Goal: Navigation & Orientation: Find specific page/section

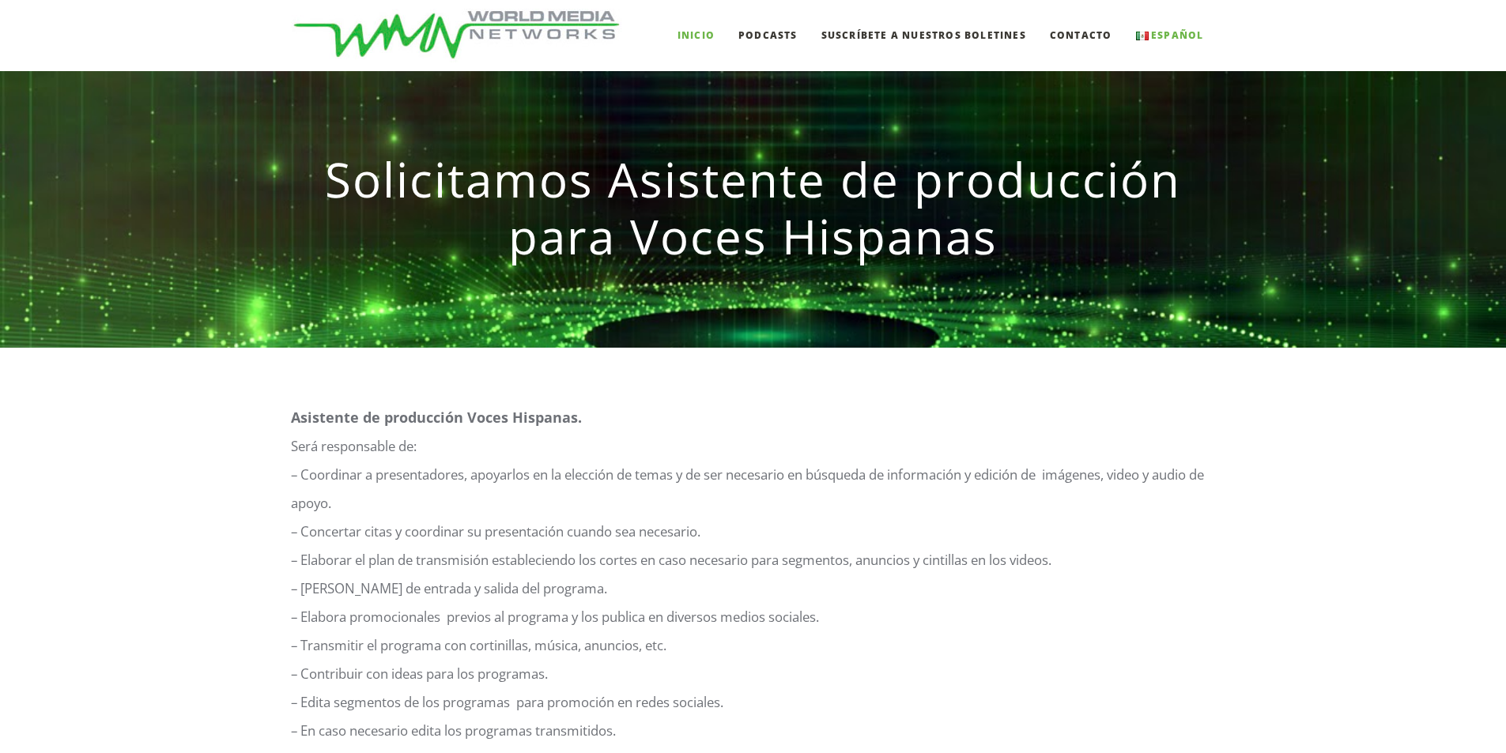
click at [714, 43] on link "Inicio" at bounding box center [695, 35] width 37 height 71
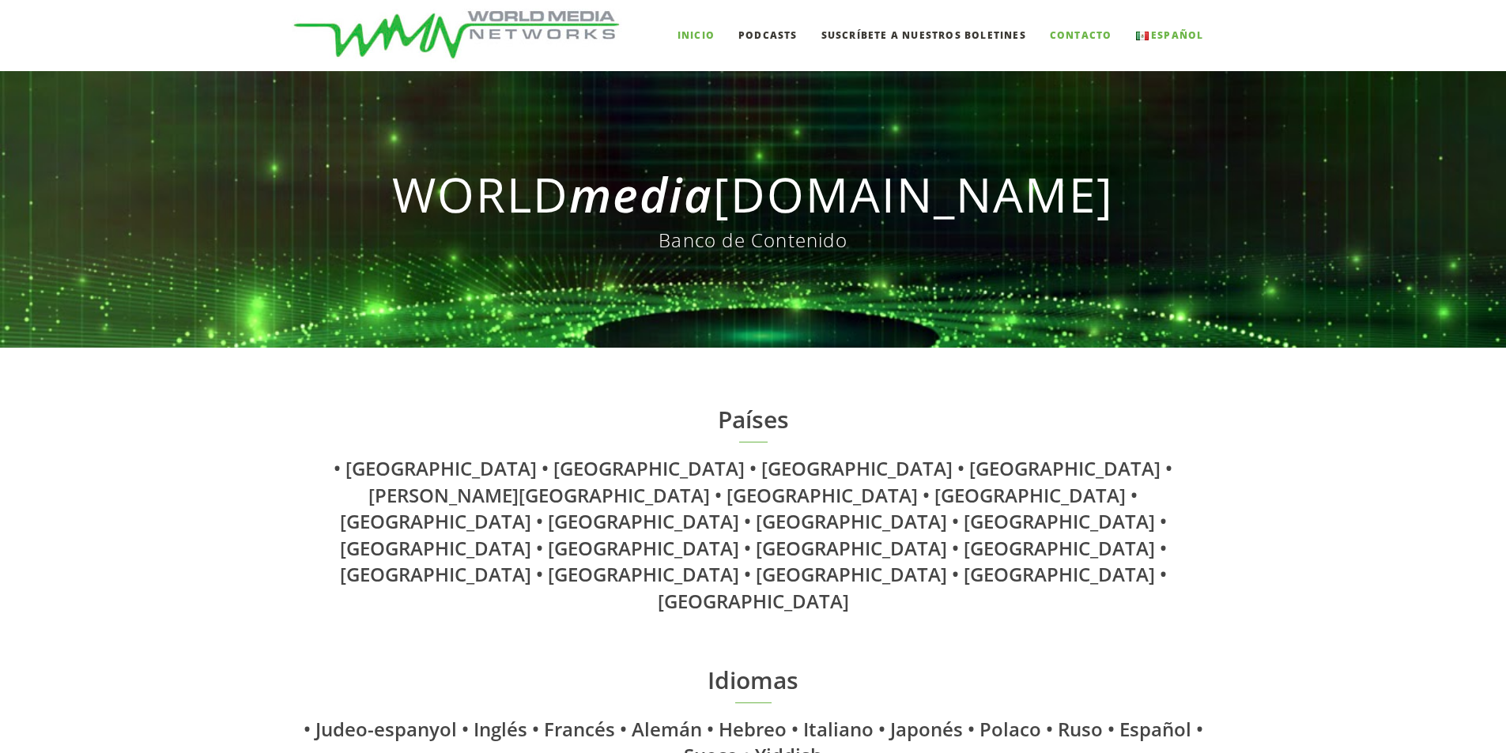
click at [1084, 35] on span "Contacto" at bounding box center [1081, 34] width 62 height 13
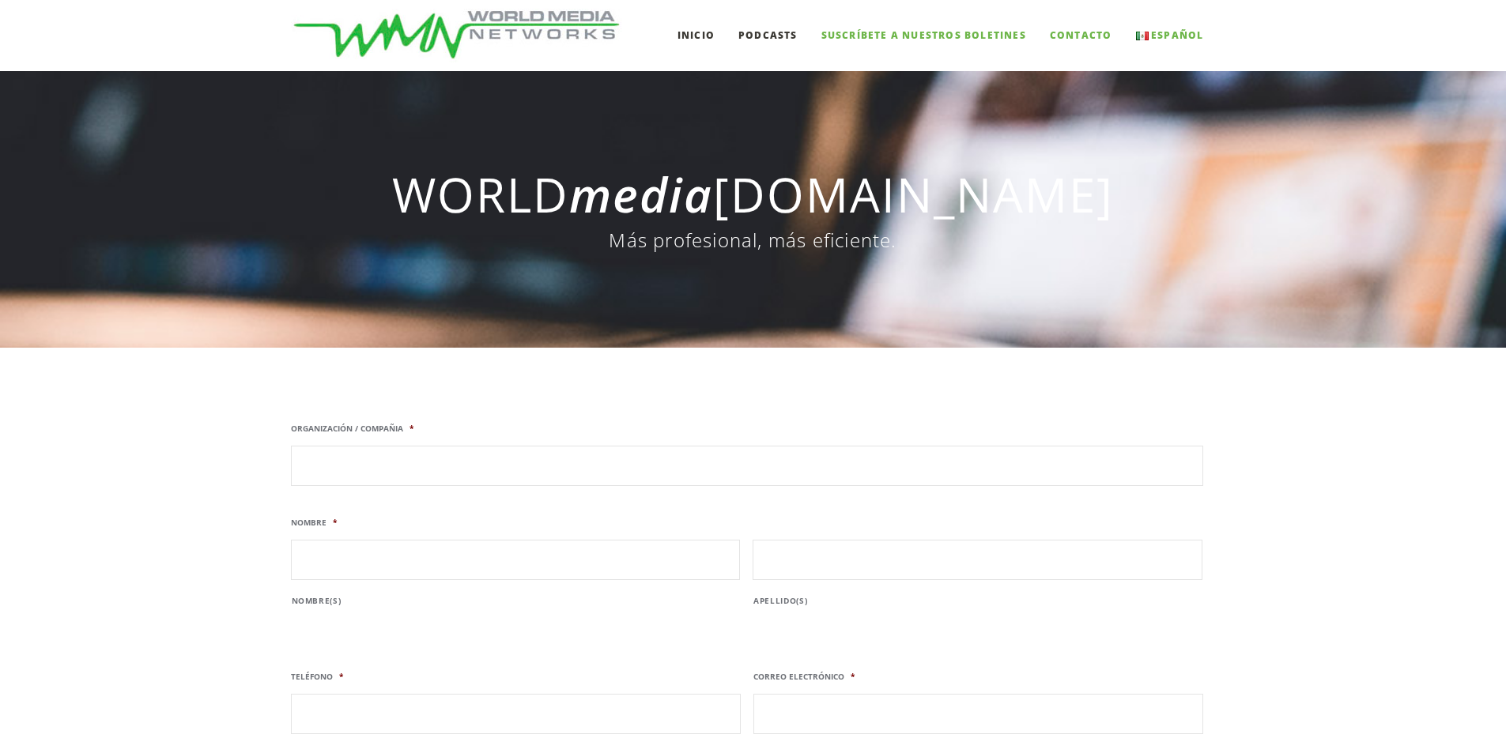
click at [855, 29] on span "Suscríbete a nuestros boletines" at bounding box center [923, 34] width 205 height 13
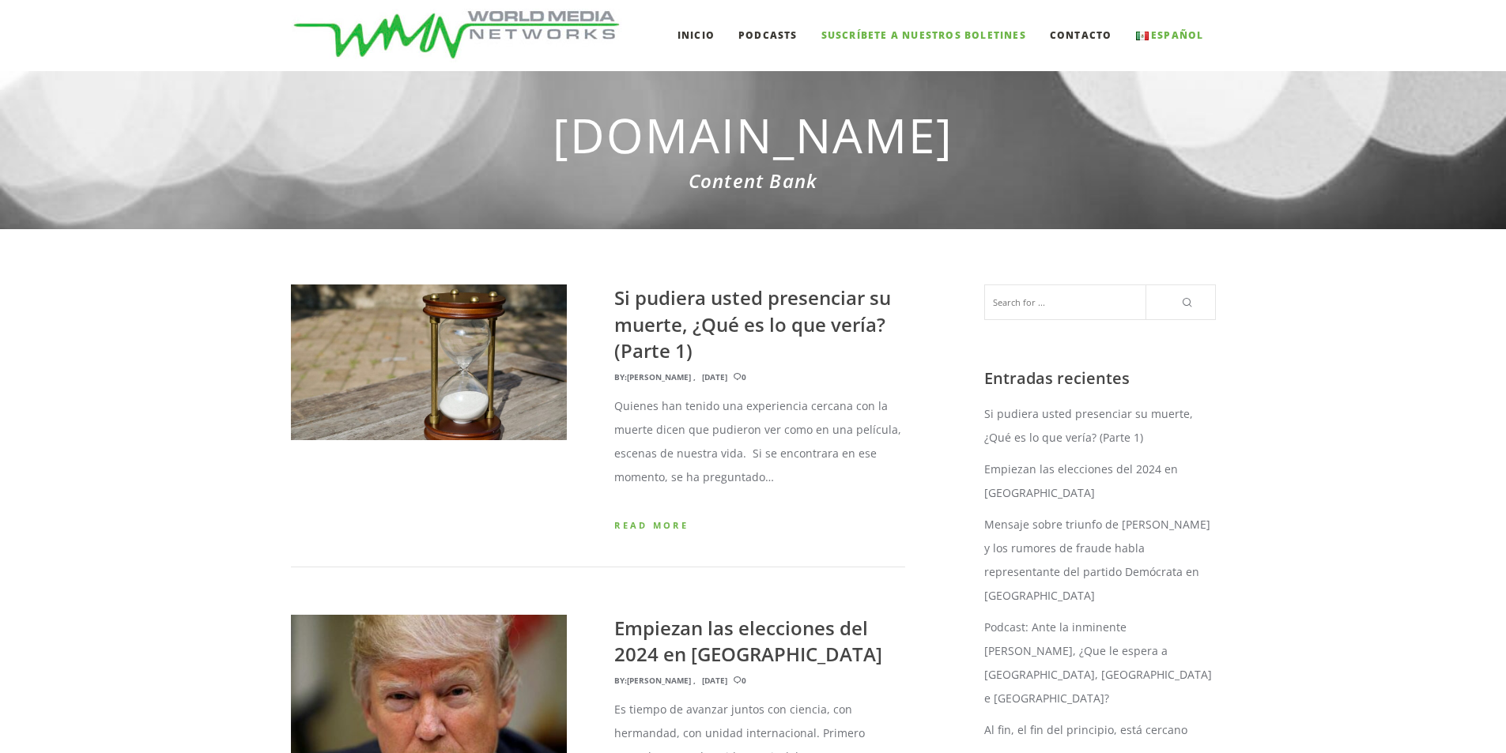
drag, startPoint x: 0, startPoint y: 0, endPoint x: 755, endPoint y: 34, distance: 755.5
click at [755, 34] on span "Podcasts" at bounding box center [767, 34] width 59 height 13
click at [683, 47] on link "Inicio" at bounding box center [695, 35] width 37 height 71
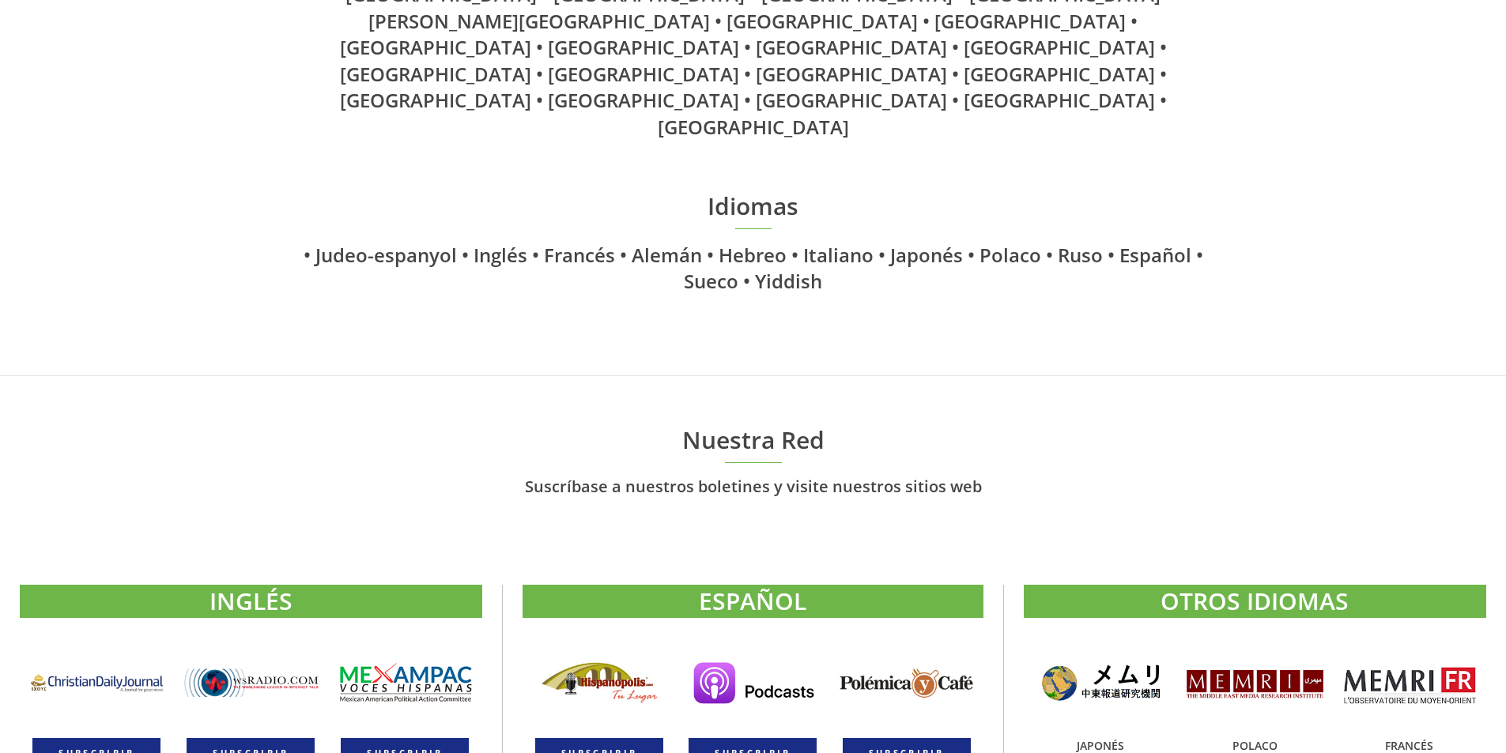
scroll to position [1027, 0]
